Goal: Information Seeking & Learning: Learn about a topic

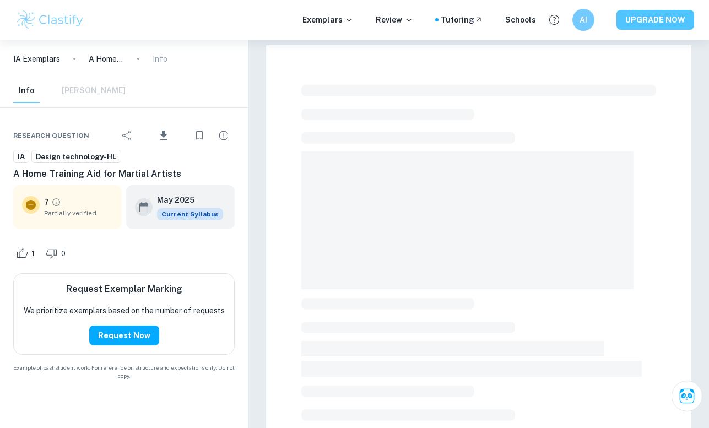
click at [656, 29] on button "UPGRADE NOW" at bounding box center [655, 20] width 78 height 20
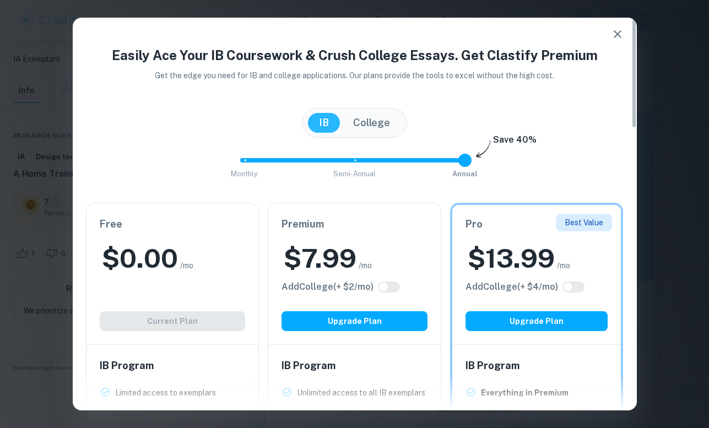
click at [363, 160] on span at bounding box center [350, 160] width 220 height 4
click at [465, 160] on span at bounding box center [465, 160] width 2 height 2
click at [357, 163] on span "Monthly Semi-Annual Annual" at bounding box center [355, 160] width 220 height 19
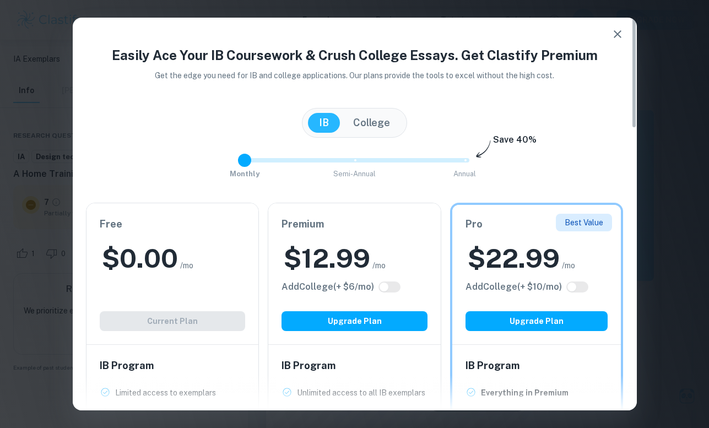
click at [245, 160] on span at bounding box center [245, 160] width 2 height 2
click at [358, 160] on span "Monthly Semi-Annual Annual" at bounding box center [355, 160] width 220 height 19
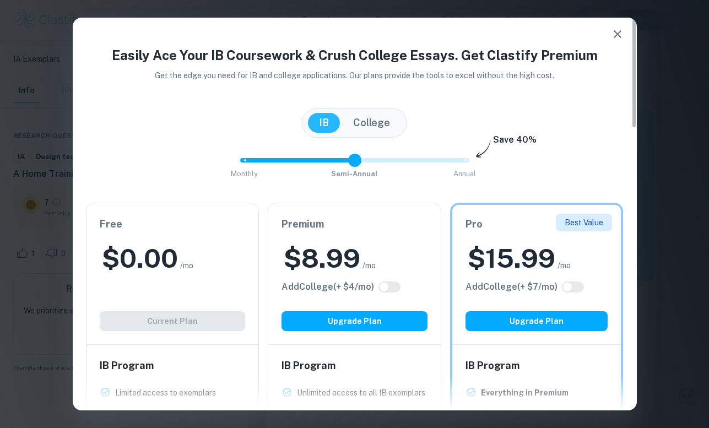
click at [460, 159] on span at bounding box center [354, 160] width 229 height 4
drag, startPoint x: 464, startPoint y: 158, endPoint x: 502, endPoint y: 158, distance: 38.0
click at [502, 158] on div "Monthly Semi-Annual Annual Save 40%" at bounding box center [355, 166] width 538 height 30
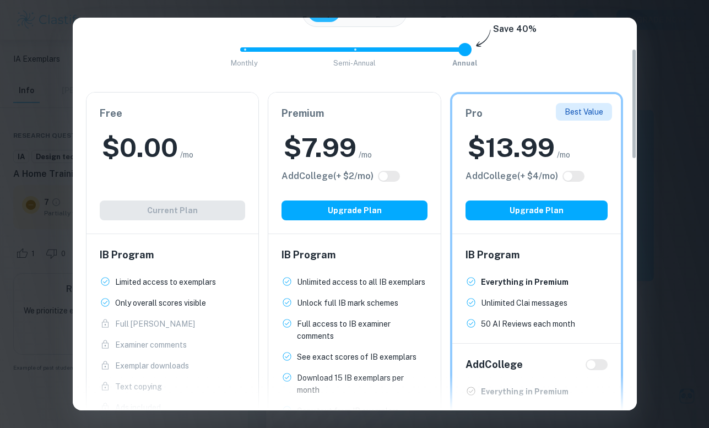
scroll to position [113, 0]
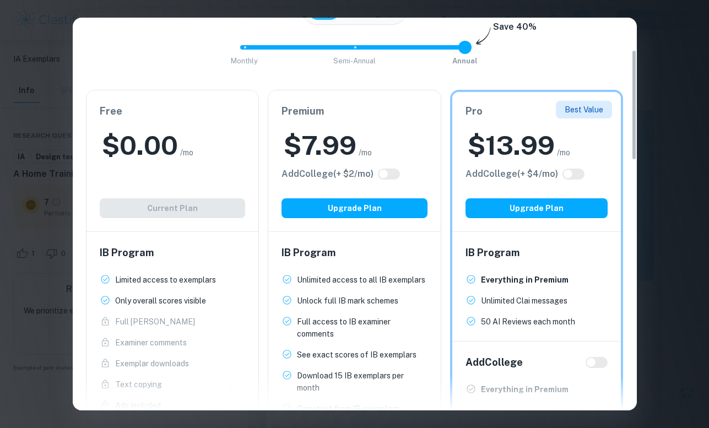
click at [502, 158] on h2 "$ 13.99" at bounding box center [511, 145] width 87 height 35
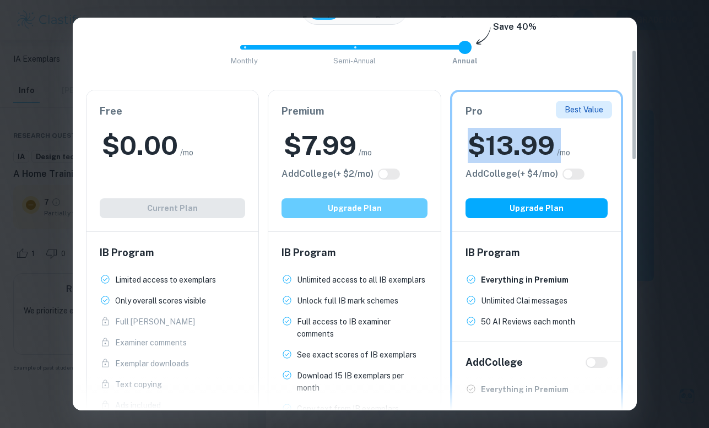
click at [365, 203] on button "Upgrade Plan" at bounding box center [354, 208] width 146 height 20
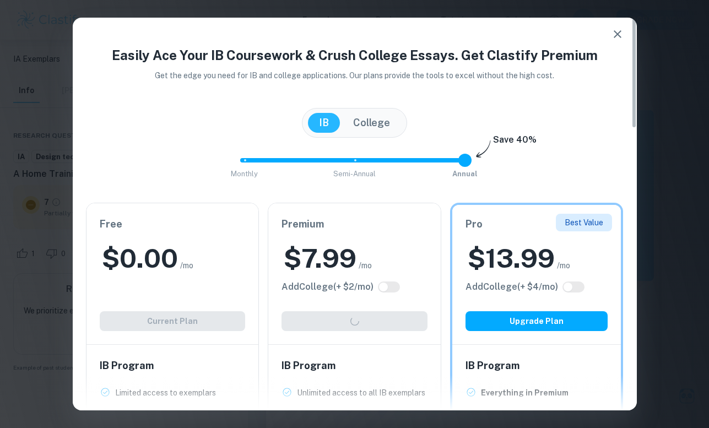
scroll to position [0, 0]
click at [321, 270] on h2 "$ 7.99" at bounding box center [320, 258] width 73 height 35
type input "1"
click at [355, 162] on span "Monthly Semi-Annual Annual" at bounding box center [355, 160] width 220 height 19
click at [298, 333] on div "Premium $ 8.99 /mo Add College (+ $ 4 /mo) Upgrade Plan" at bounding box center [354, 273] width 172 height 141
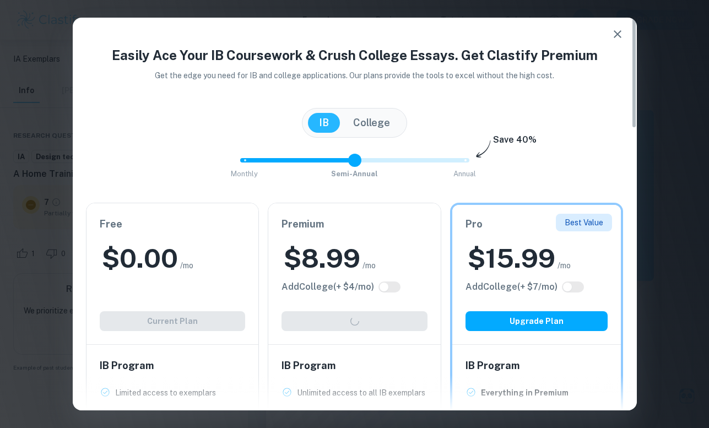
click at [298, 332] on div "Premium $ 8.99 /mo Add College (+ $ 4 /mo) Upgrade Plan" at bounding box center [354, 273] width 172 height 141
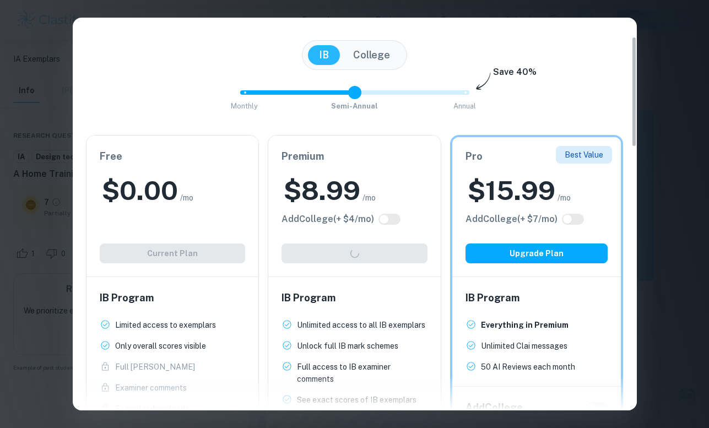
scroll to position [66, 0]
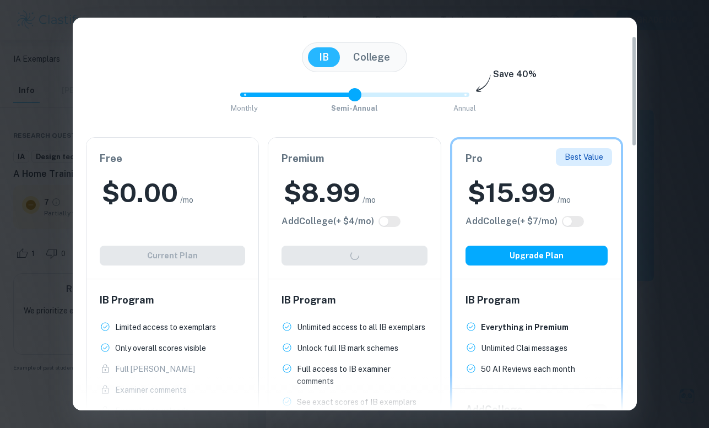
click at [296, 259] on div "Premium $ 8.99 /mo Add College (+ $ 4 /mo) Upgrade Plan" at bounding box center [354, 208] width 172 height 141
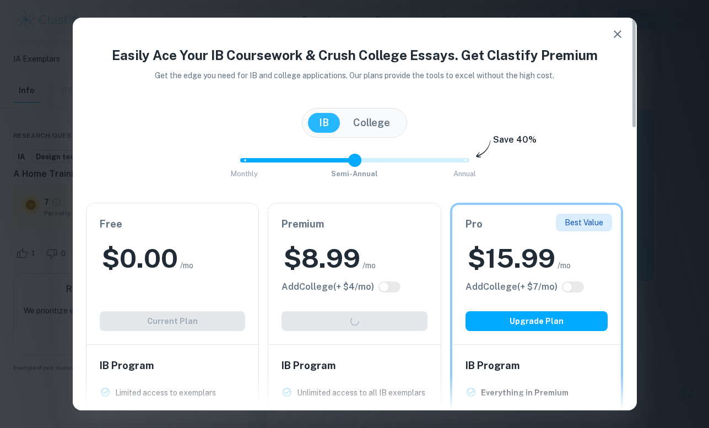
scroll to position [2, 0]
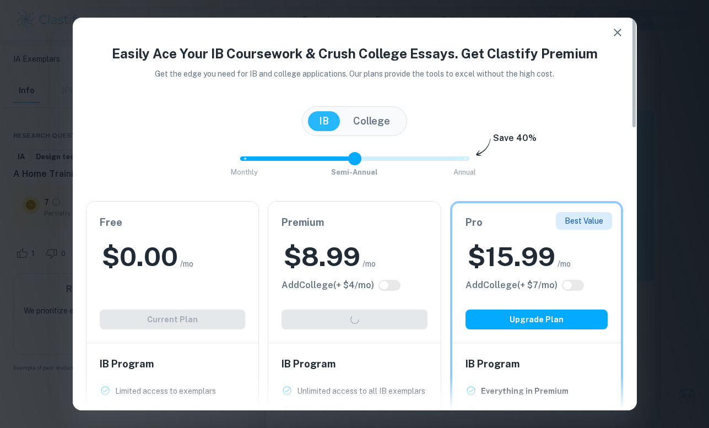
click at [314, 312] on div "Premium $ 8.99 /mo Add College (+ $ 4 /mo) Upgrade Plan" at bounding box center [354, 272] width 172 height 141
click at [310, 297] on div "Premium $ 8.99 /mo Add College (+ $ 4 /mo) Upgrade Plan" at bounding box center [354, 272] width 172 height 141
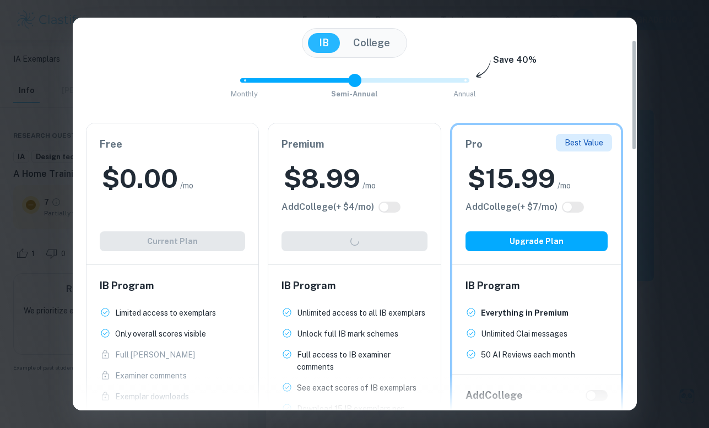
scroll to position [78, 0]
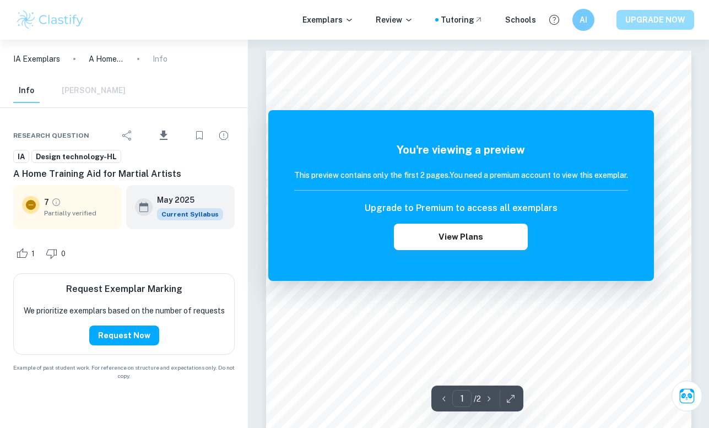
click at [647, 20] on button "UPGRADE NOW" at bounding box center [655, 20] width 78 height 20
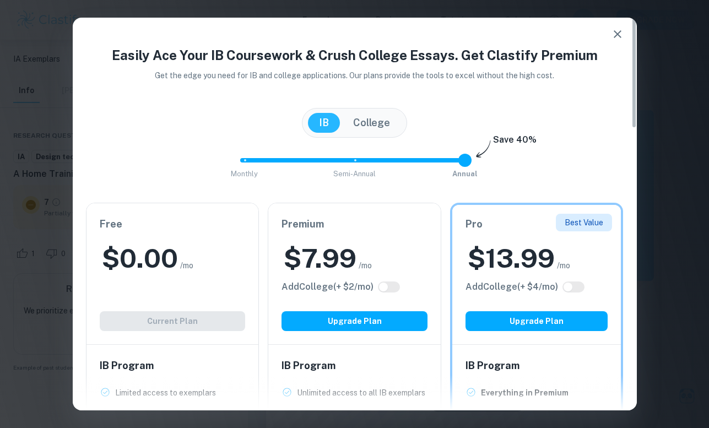
type input "0"
click at [245, 164] on span "Monthly Semi-Annual Annual" at bounding box center [355, 160] width 220 height 19
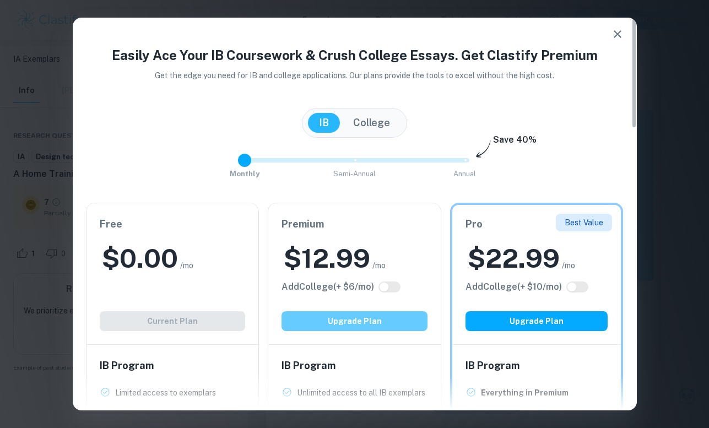
click at [344, 329] on button "Upgrade Plan" at bounding box center [354, 321] width 146 height 20
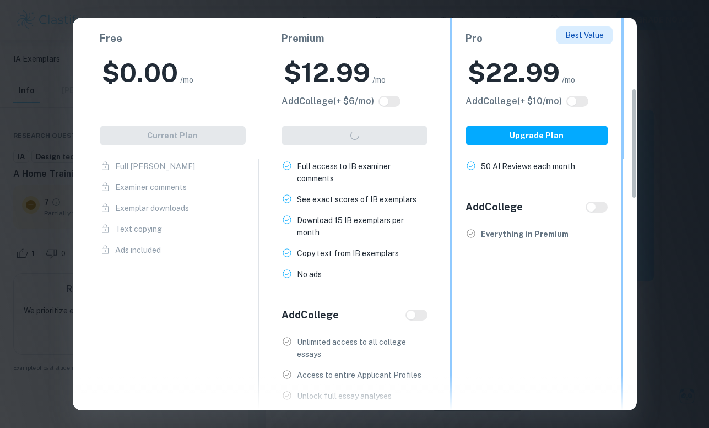
scroll to position [309, 0]
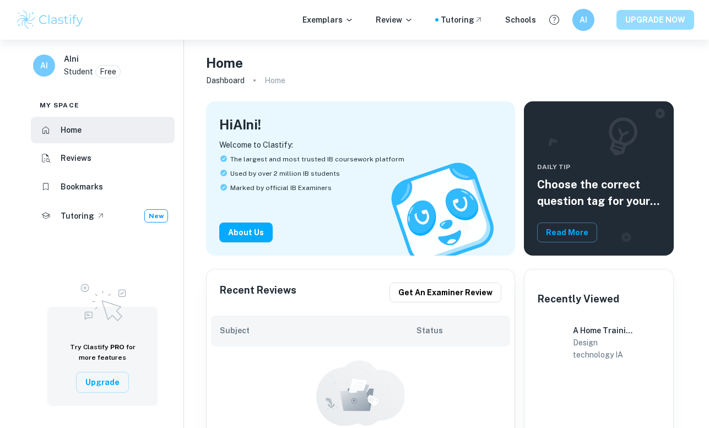
click at [645, 20] on button "UPGRADE NOW" at bounding box center [655, 20] width 78 height 20
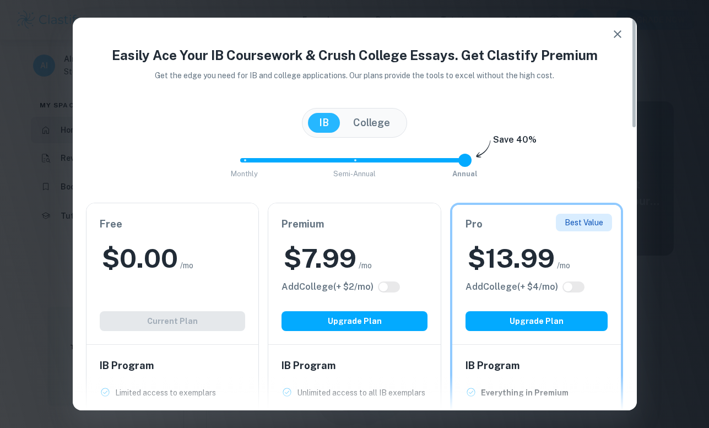
type input "0"
click at [242, 160] on span at bounding box center [350, 160] width 220 height 4
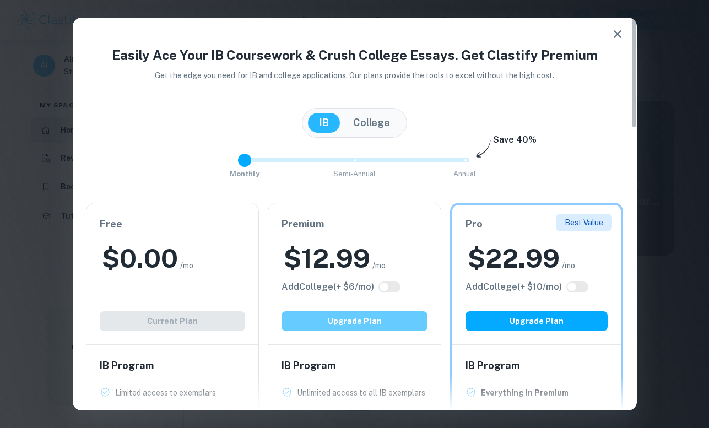
click at [305, 319] on button "Upgrade Plan" at bounding box center [354, 321] width 146 height 20
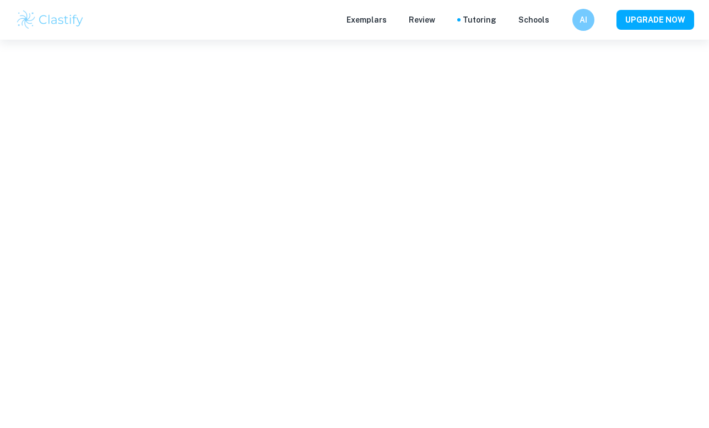
checkbox input "true"
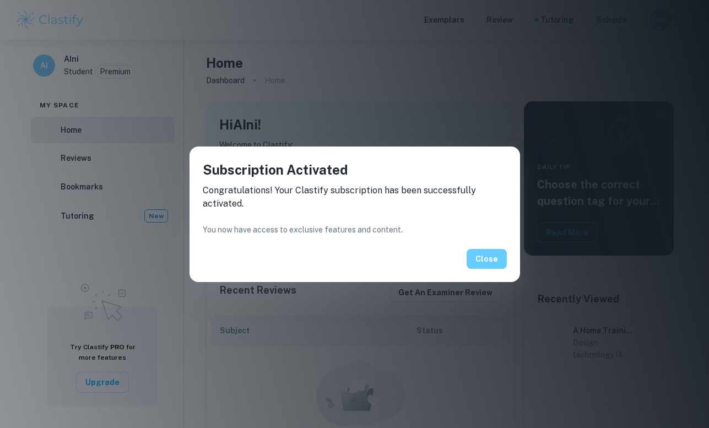
click at [489, 262] on button "Close" at bounding box center [486, 259] width 40 height 20
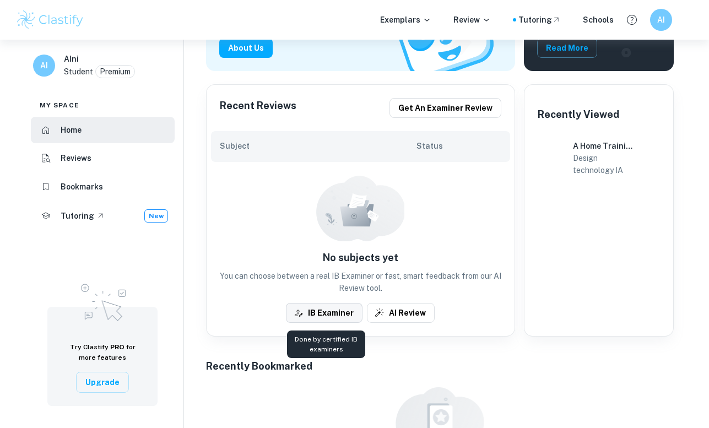
scroll to position [251, 0]
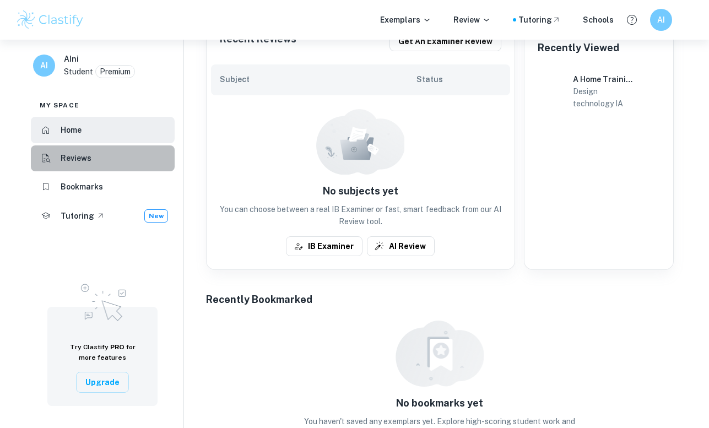
click at [96, 158] on li "Reviews" at bounding box center [103, 158] width 144 height 26
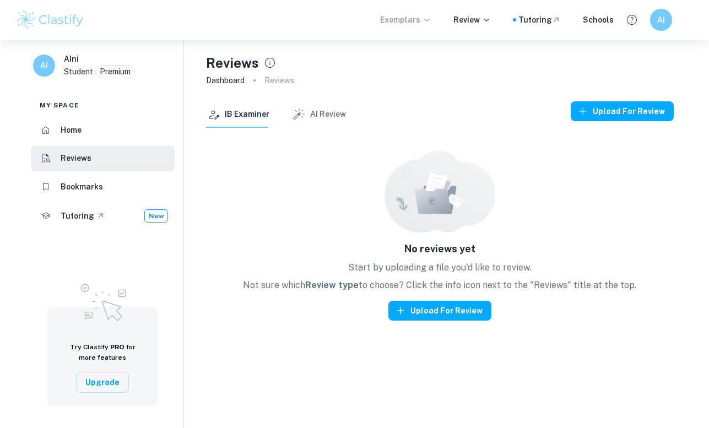
click at [397, 21] on p "Exemplars" at bounding box center [405, 20] width 51 height 12
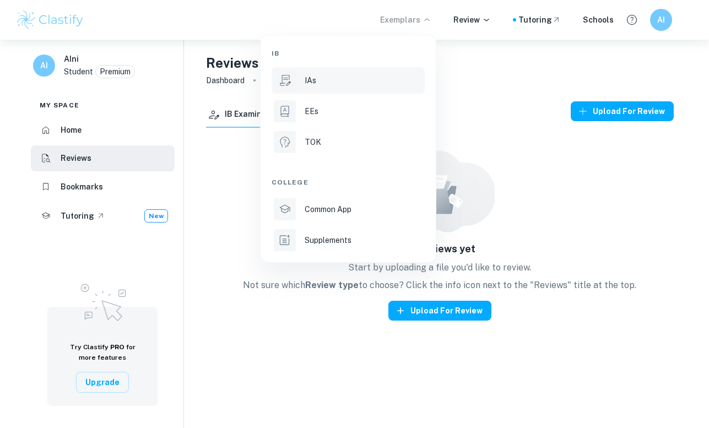
click at [335, 83] on div "IAs" at bounding box center [364, 80] width 118 height 12
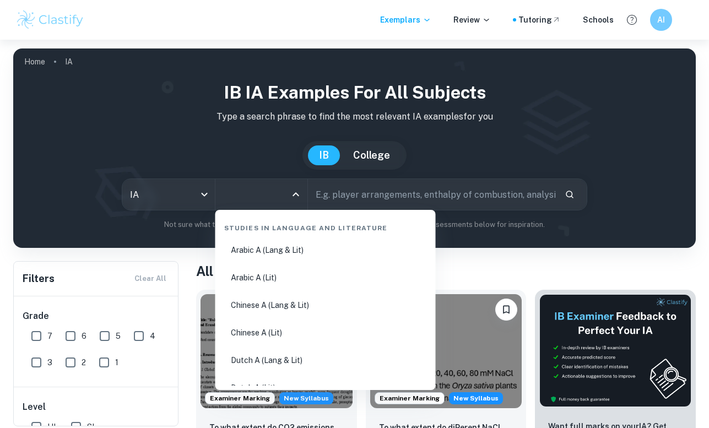
click at [285, 204] on input "All Subjects" at bounding box center [253, 194] width 66 height 21
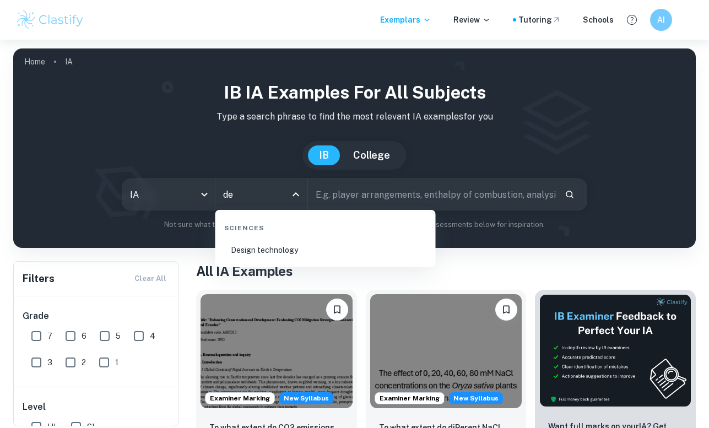
click at [275, 252] on li "Design technology" at bounding box center [325, 249] width 211 height 25
type input "Design technology"
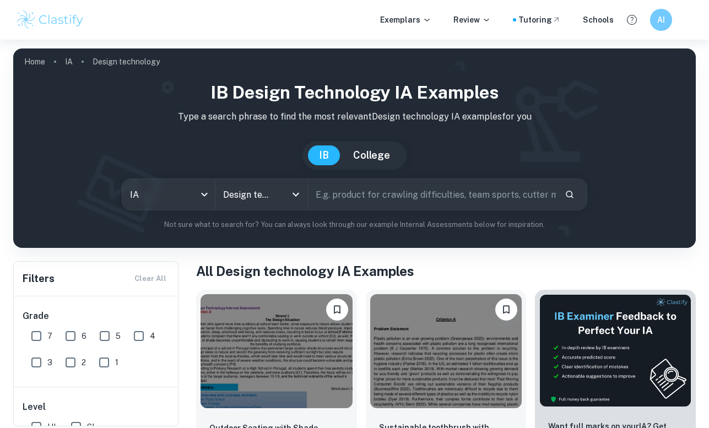
scroll to position [157, 0]
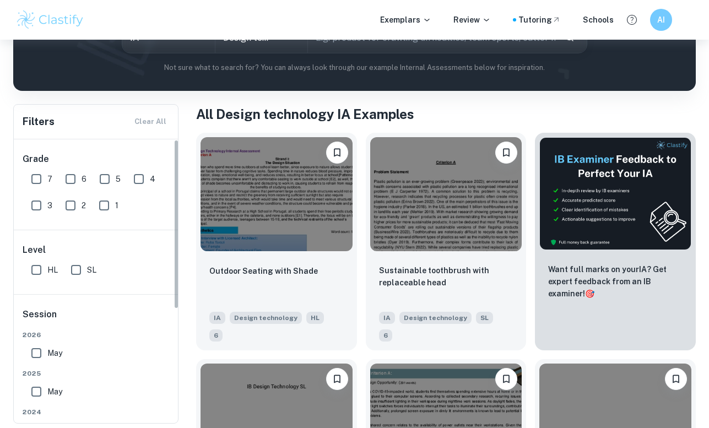
click at [40, 183] on input "7" at bounding box center [36, 179] width 22 height 22
checkbox input "true"
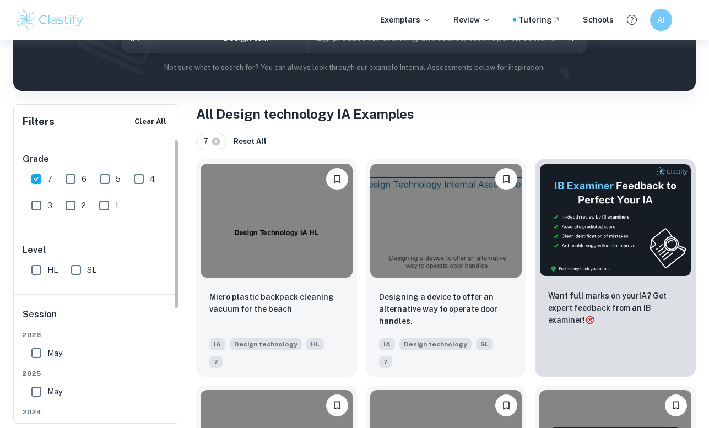
click at [66, 178] on input "6" at bounding box center [70, 179] width 22 height 22
checkbox input "true"
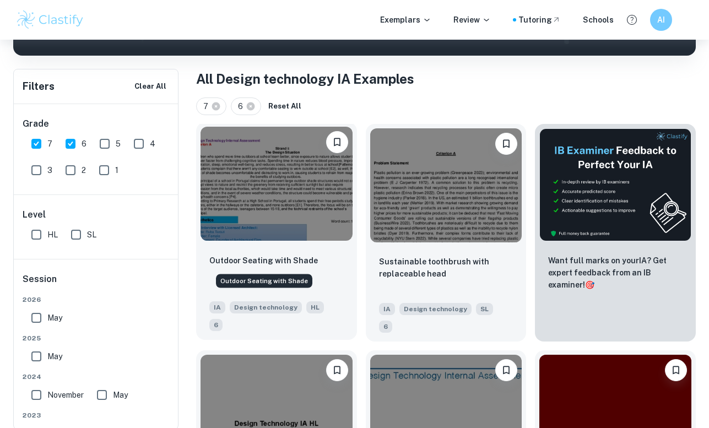
scroll to position [203, 0]
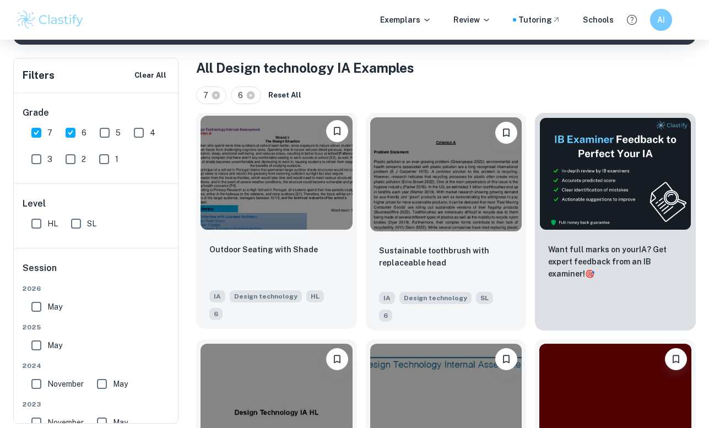
click at [303, 256] on div "Outdoor Seating with Shade" at bounding box center [276, 261] width 134 height 37
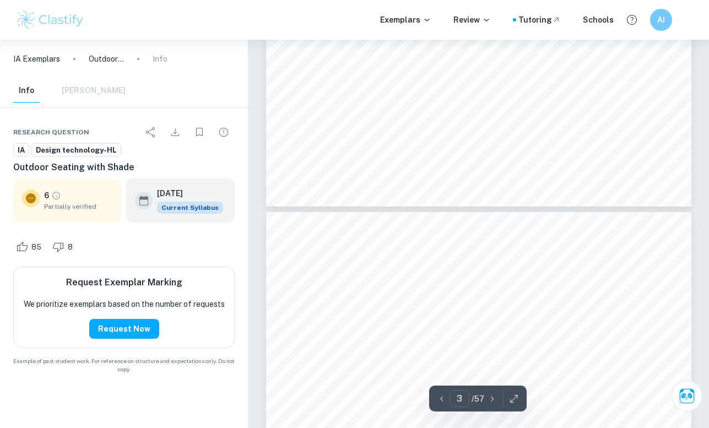
scroll to position [1120, 0]
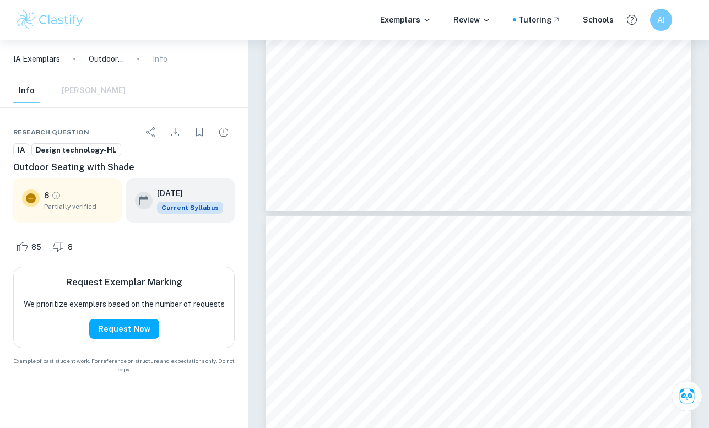
type input "2"
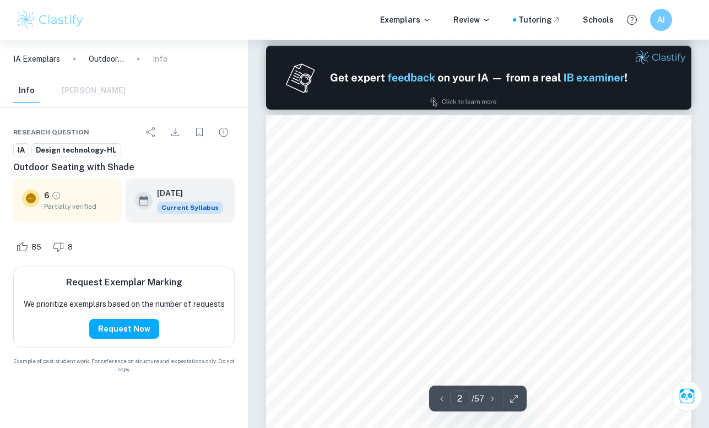
scroll to position [591, 0]
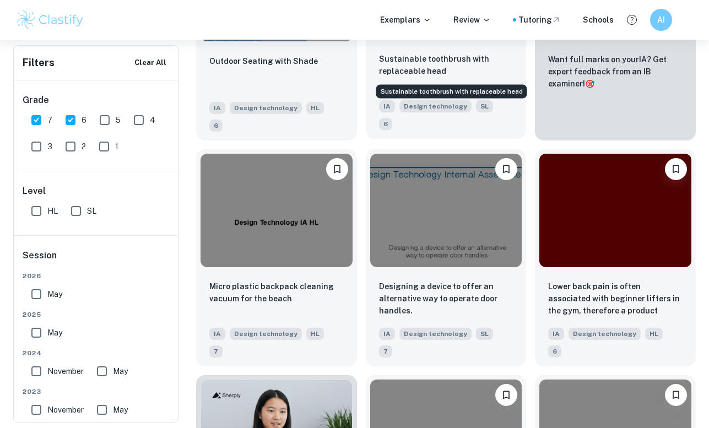
scroll to position [405, 0]
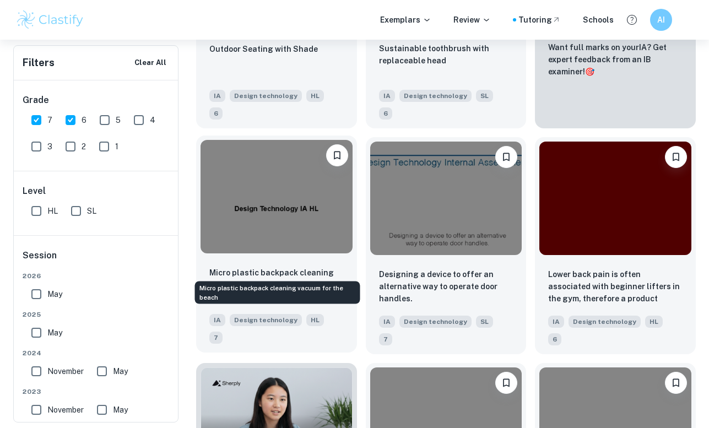
click at [298, 267] on p "Micro plastic backpack cleaning vacuum for the beach" at bounding box center [276, 279] width 134 height 24
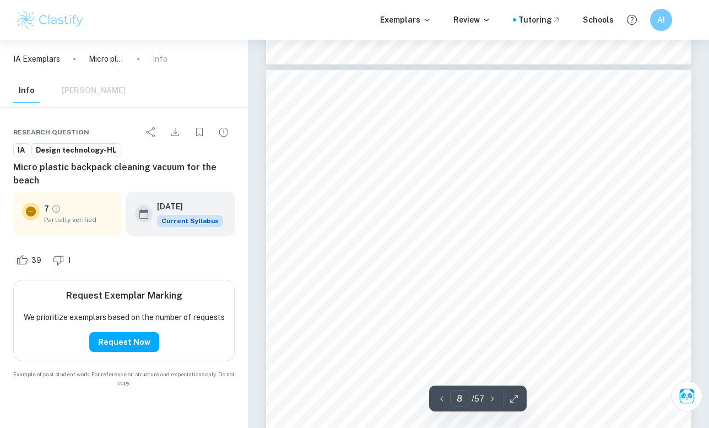
scroll to position [4295, 0]
type input "7"
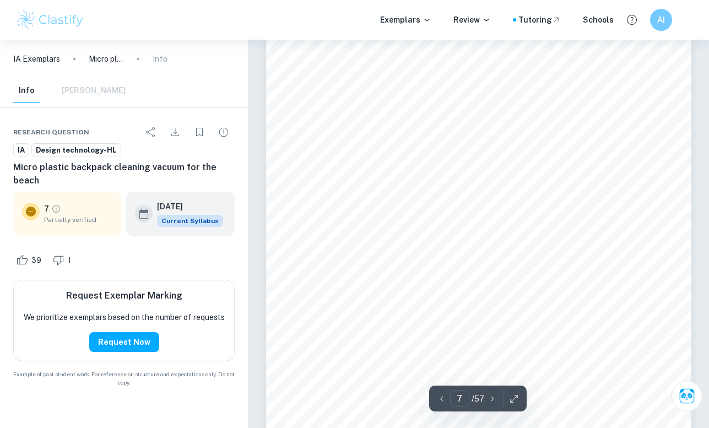
scroll to position [3660, 0]
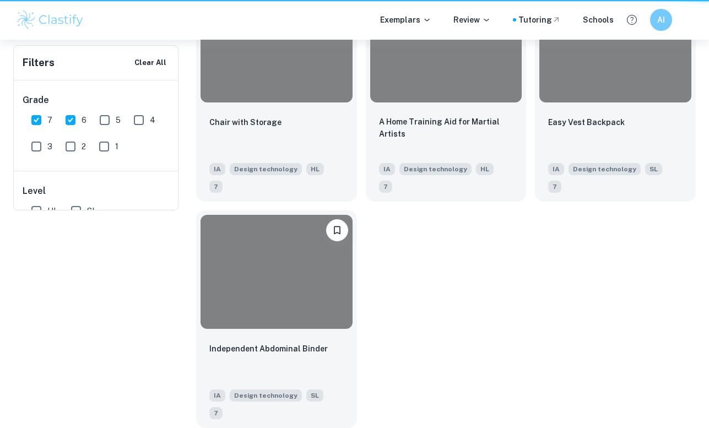
scroll to position [405, 0]
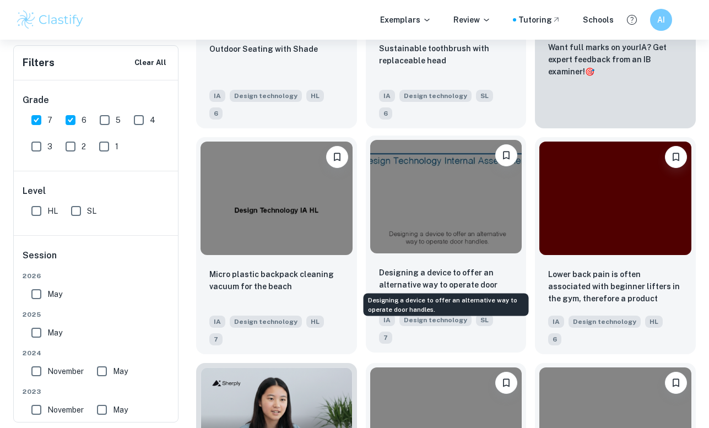
click at [408, 267] on p "Designing a device to offer an alternative way to operate door handles." at bounding box center [446, 285] width 134 height 36
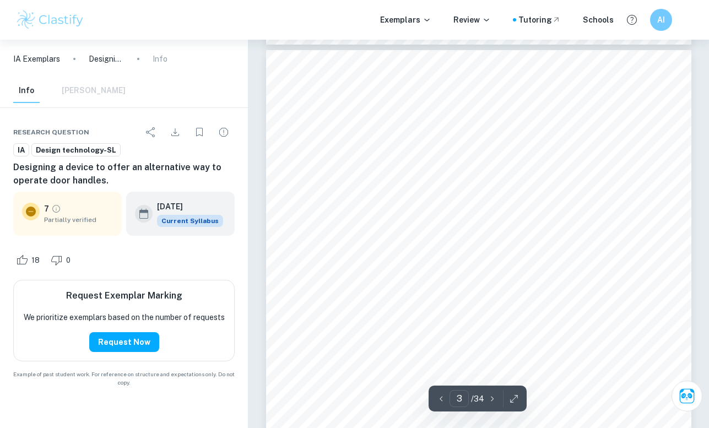
scroll to position [1398, 0]
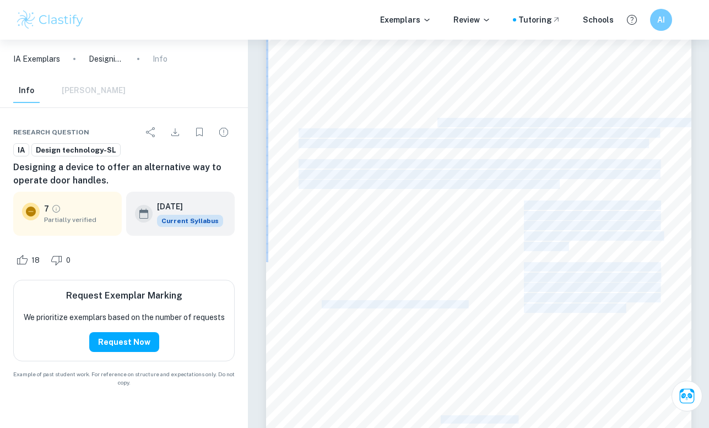
drag, startPoint x: 421, startPoint y: 119, endPoint x: 490, endPoint y: 207, distance: 111.7
click at [490, 207] on div "We open doors innumerable times in a day, without even thinking about it, but d…" at bounding box center [478, 236] width 425 height 601
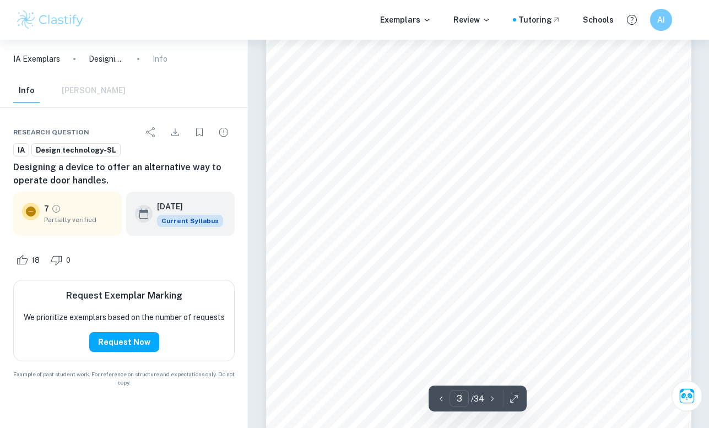
click at [458, 175] on span "or ofoces. Through a survey I conducted in school, to which I received 58 respo…" at bounding box center [478, 174] width 360 height 9
click at [192, 222] on span "Current Syllabus" at bounding box center [190, 221] width 66 height 12
type input "7"
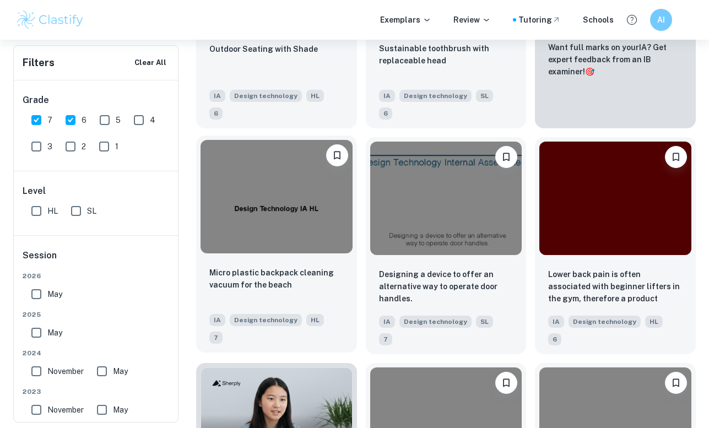
scroll to position [761, 0]
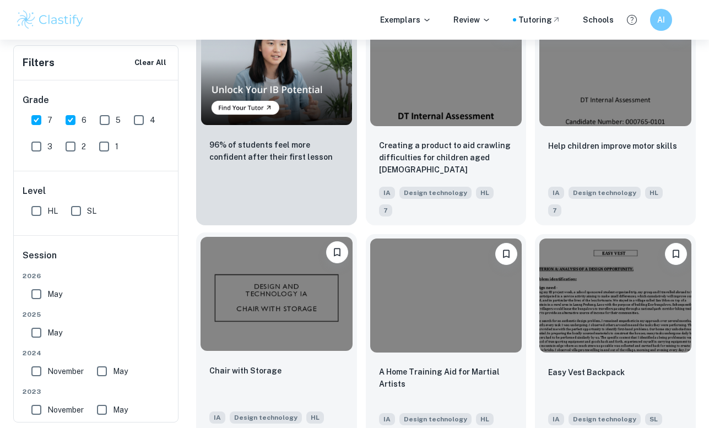
click at [272, 285] on img at bounding box center [276, 294] width 152 height 114
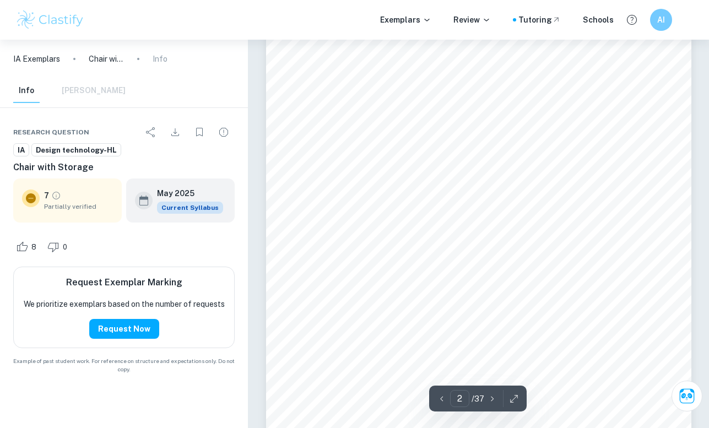
scroll to position [769, 0]
drag, startPoint x: 661, startPoint y: 103, endPoint x: 620, endPoint y: 104, distance: 41.9
click at [620, 104] on div "The current situation: Restaurant owners nowadays aim to provide customers with…" at bounding box center [478, 258] width 425 height 601
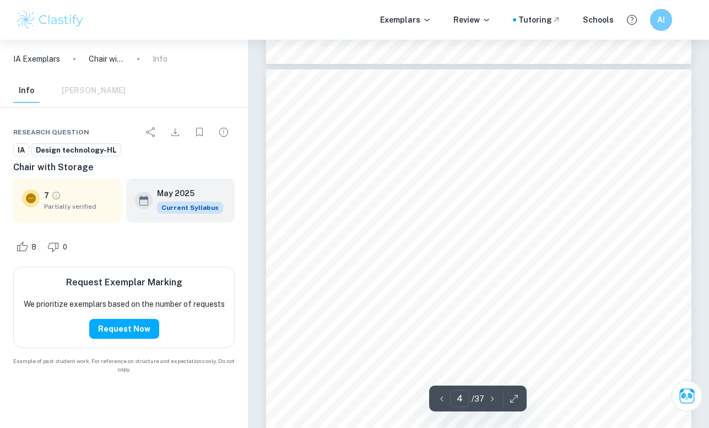
scroll to position [1885, 0]
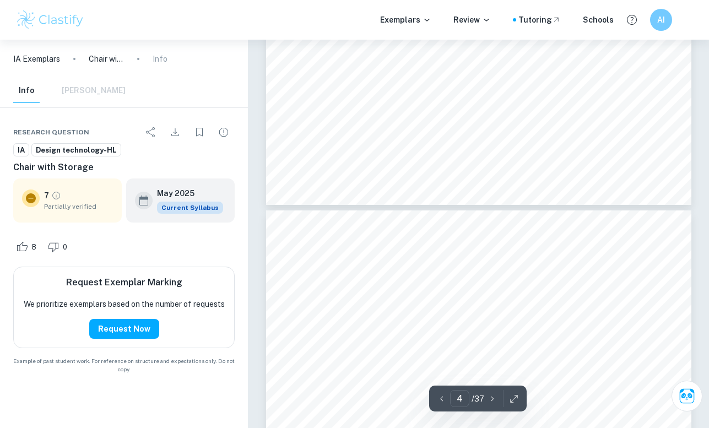
type input "3"
